Goal: Check status: Check status

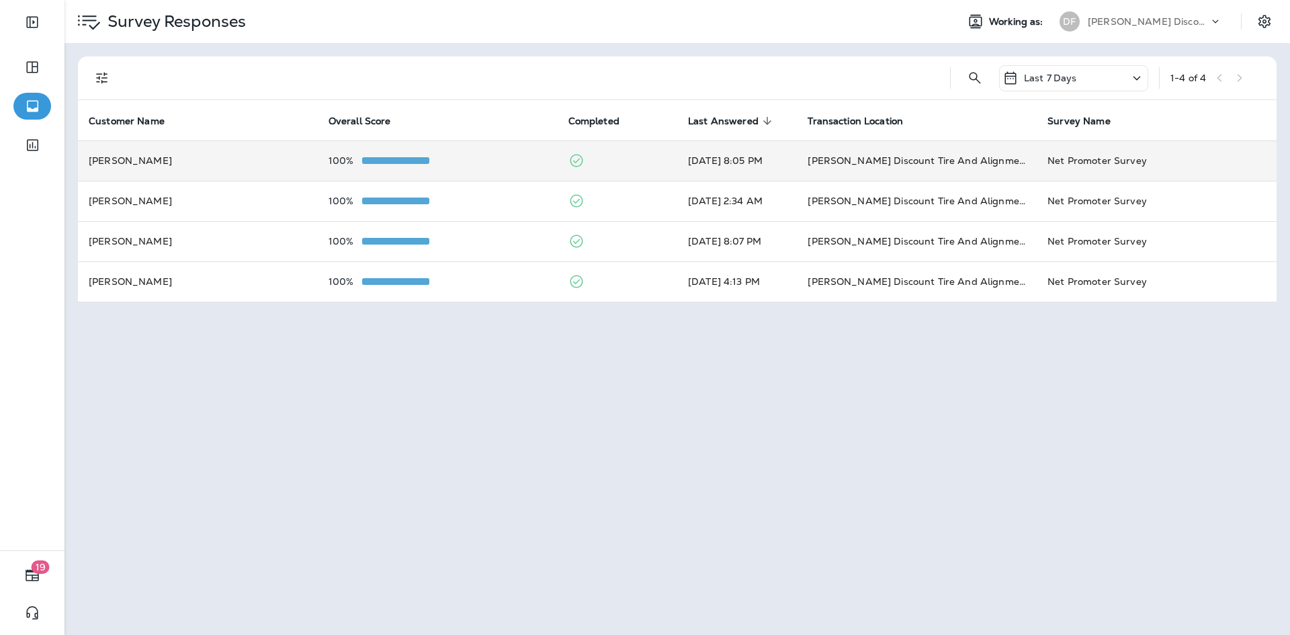
click at [109, 163] on td "[PERSON_NAME]" at bounding box center [198, 160] width 240 height 40
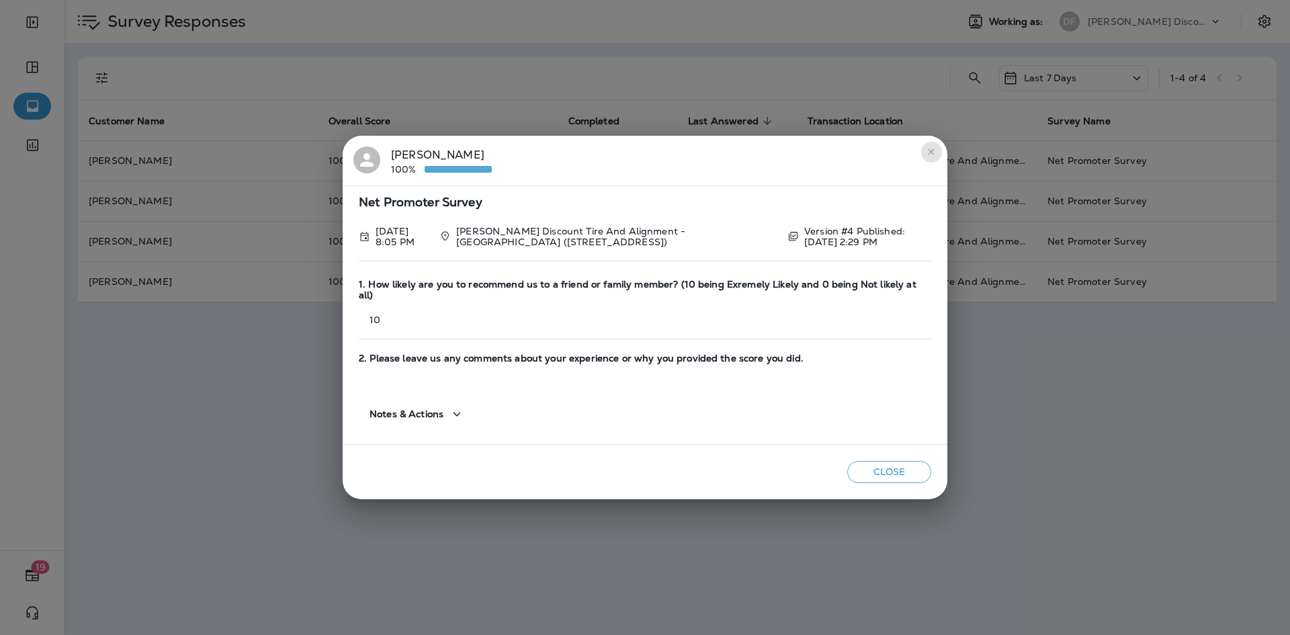
click at [934, 152] on button "close" at bounding box center [930, 151] width 21 height 21
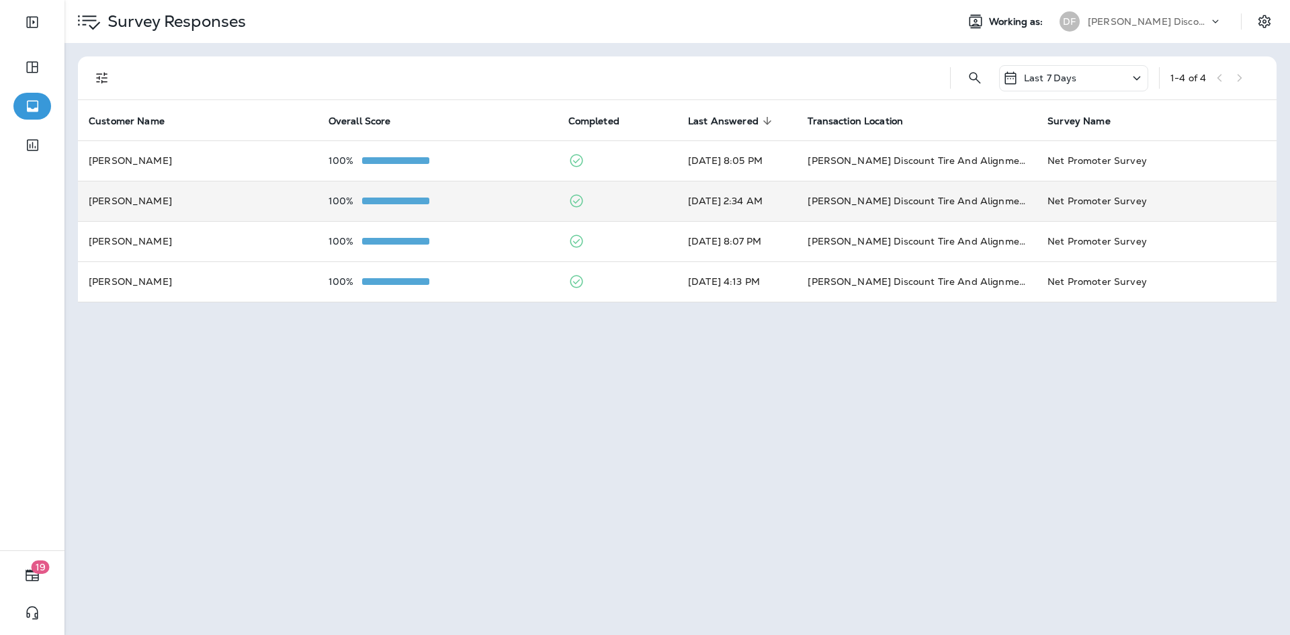
click at [177, 204] on td "[PERSON_NAME]" at bounding box center [198, 201] width 240 height 40
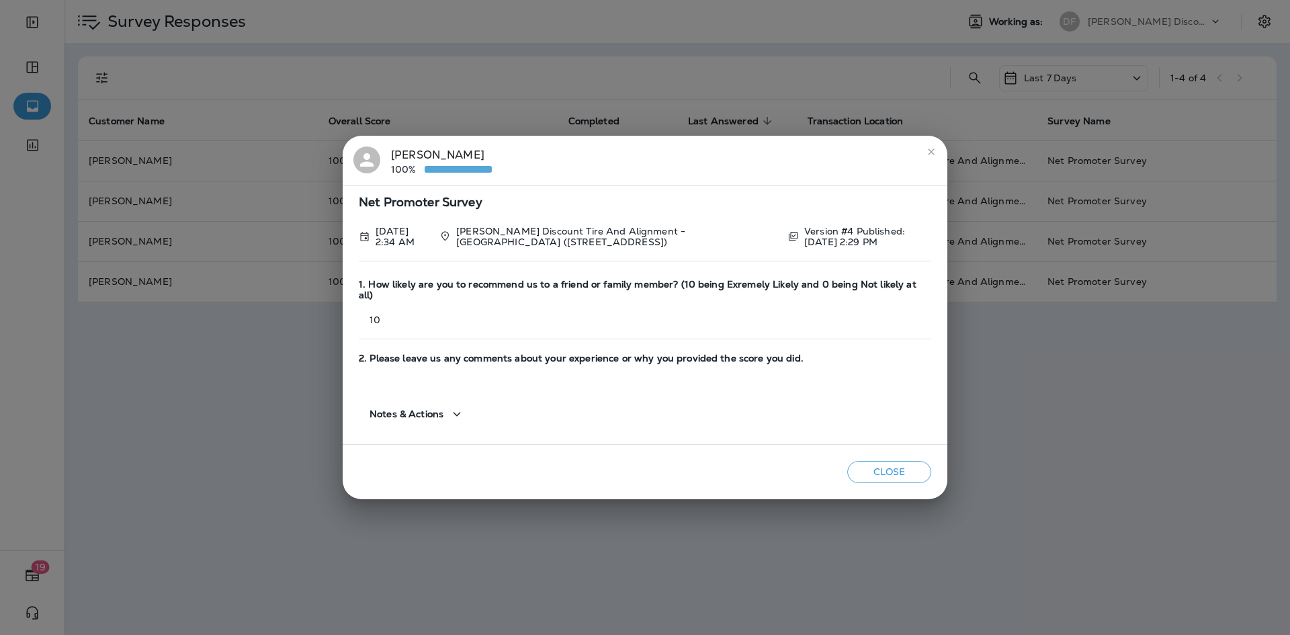
click at [934, 163] on button "close" at bounding box center [930, 151] width 21 height 21
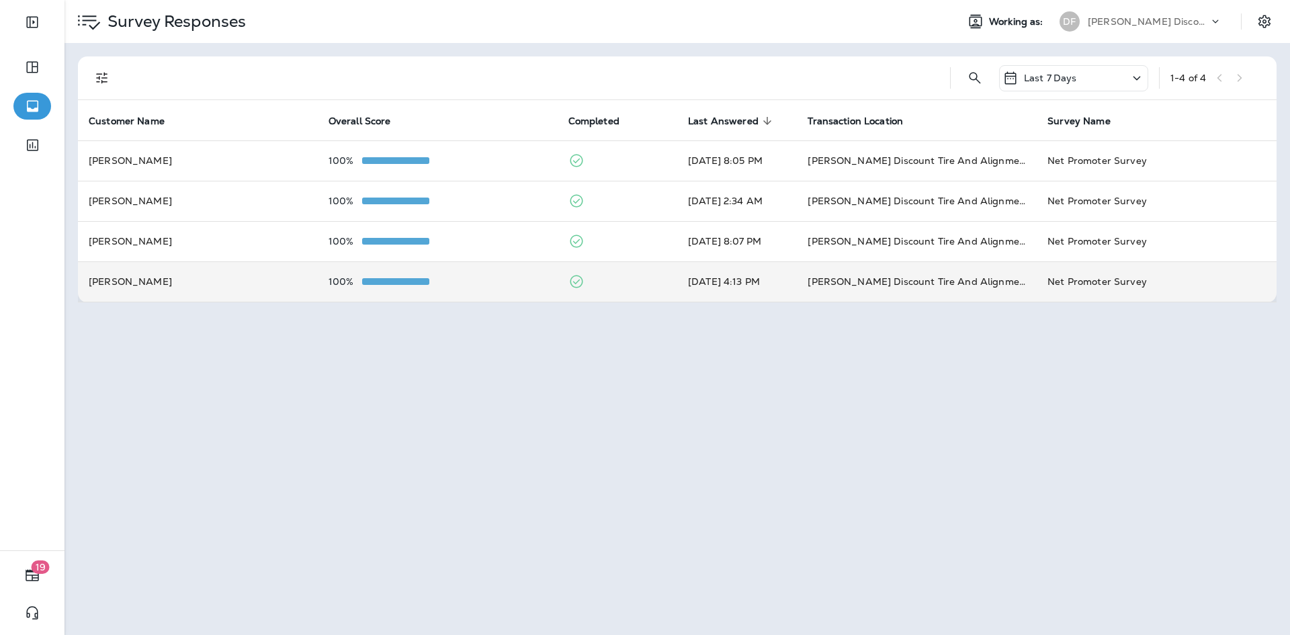
click at [163, 275] on td "[PERSON_NAME]" at bounding box center [198, 281] width 240 height 40
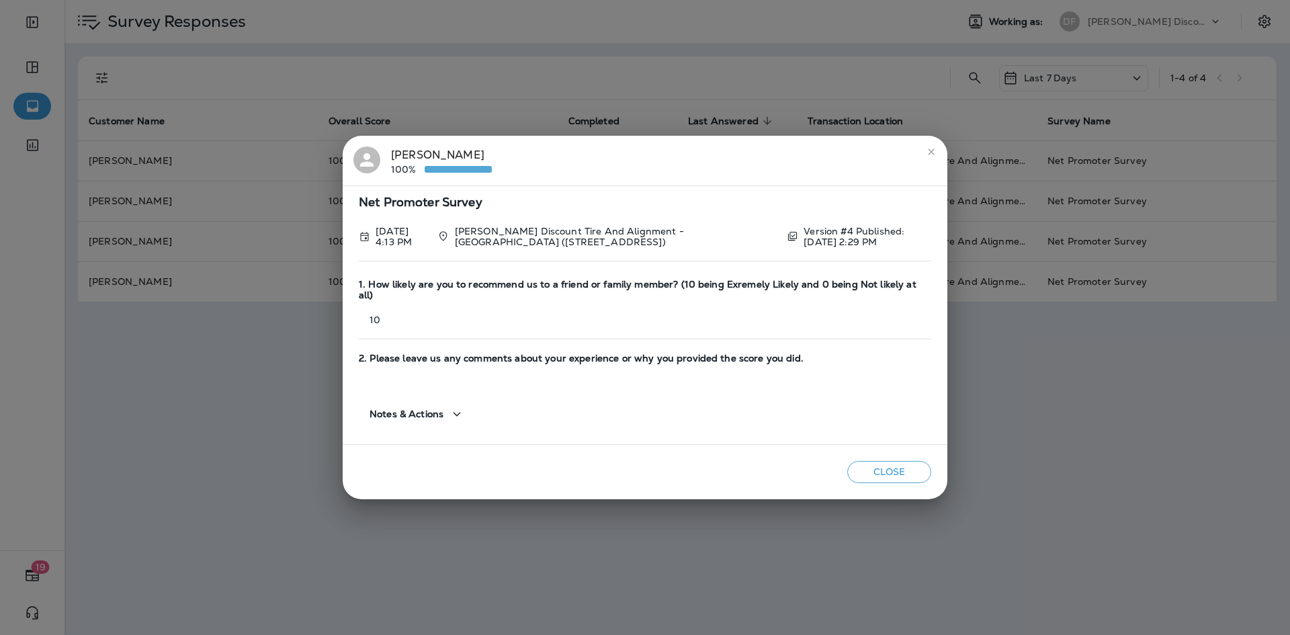
click at [934, 155] on icon "close" at bounding box center [931, 151] width 11 height 11
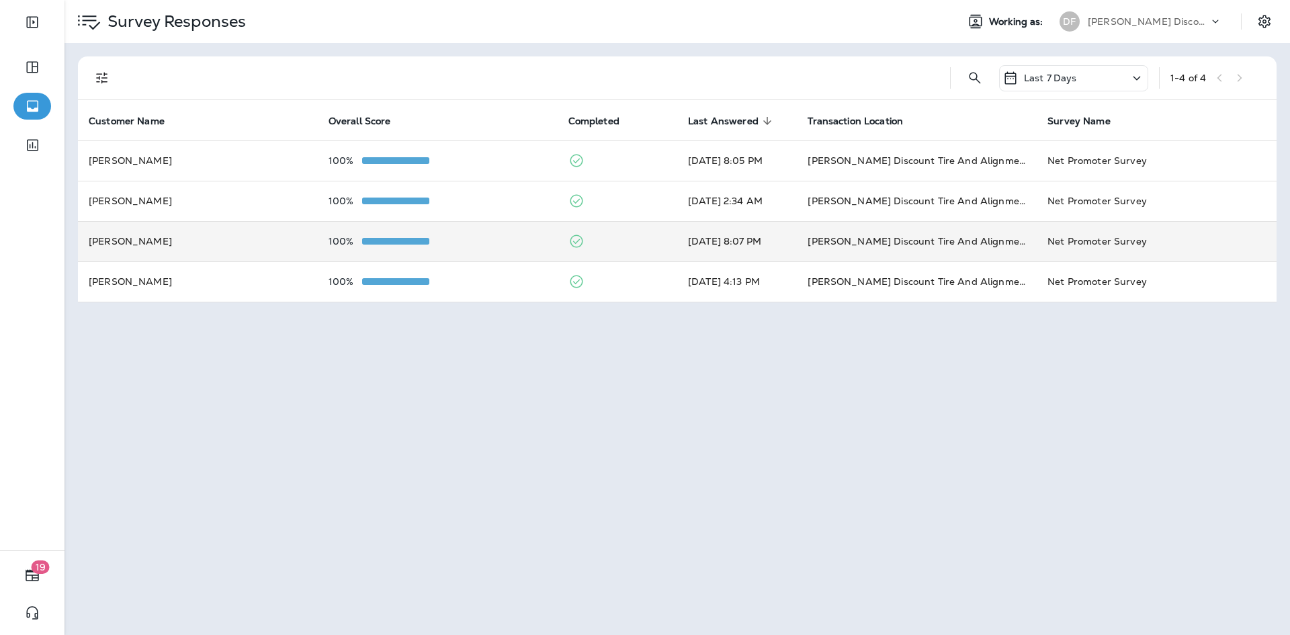
click at [91, 236] on td "[PERSON_NAME]" at bounding box center [198, 241] width 240 height 40
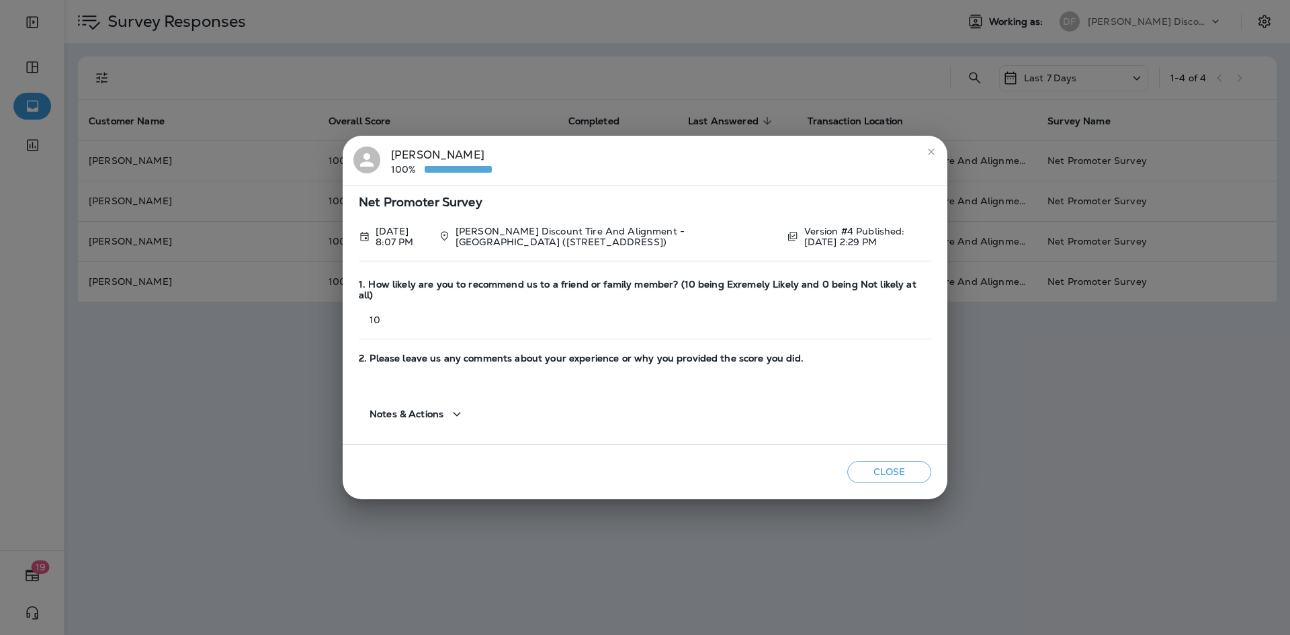
click at [935, 157] on icon "close" at bounding box center [931, 151] width 11 height 11
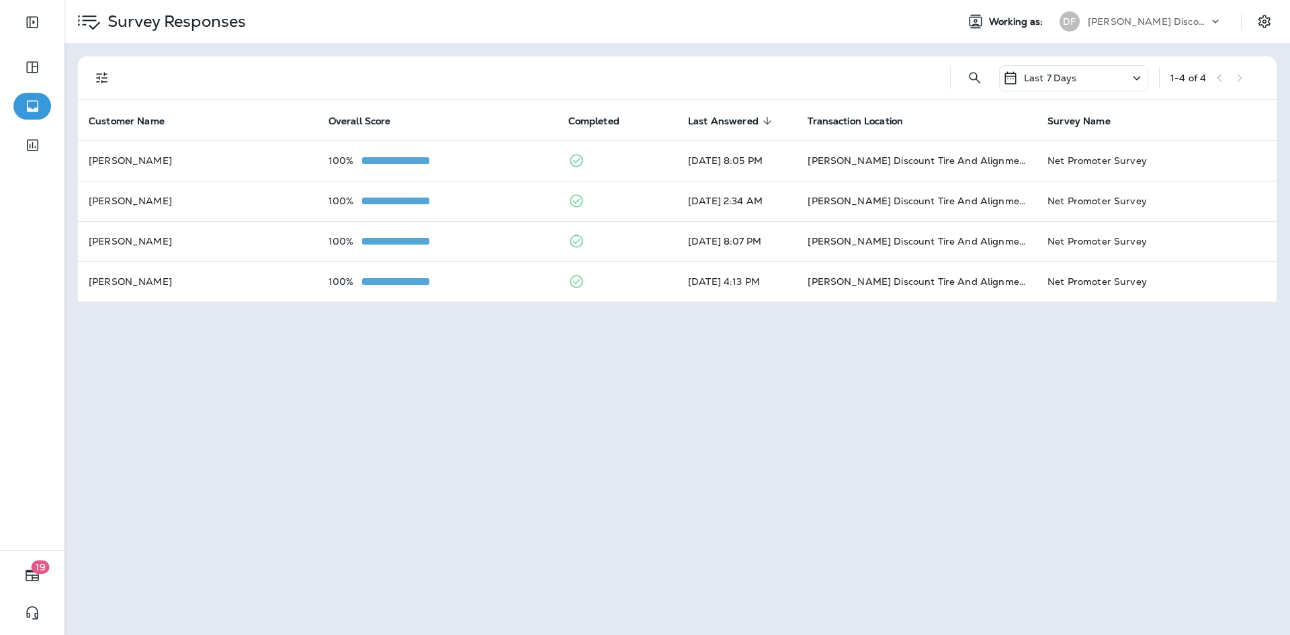
click at [842, 482] on div "Survey Responses Working as: DF [PERSON_NAME] Discount Tire & Alignment Last 7 …" at bounding box center [676, 317] width 1225 height 635
